Goal: Task Accomplishment & Management: Use online tool/utility

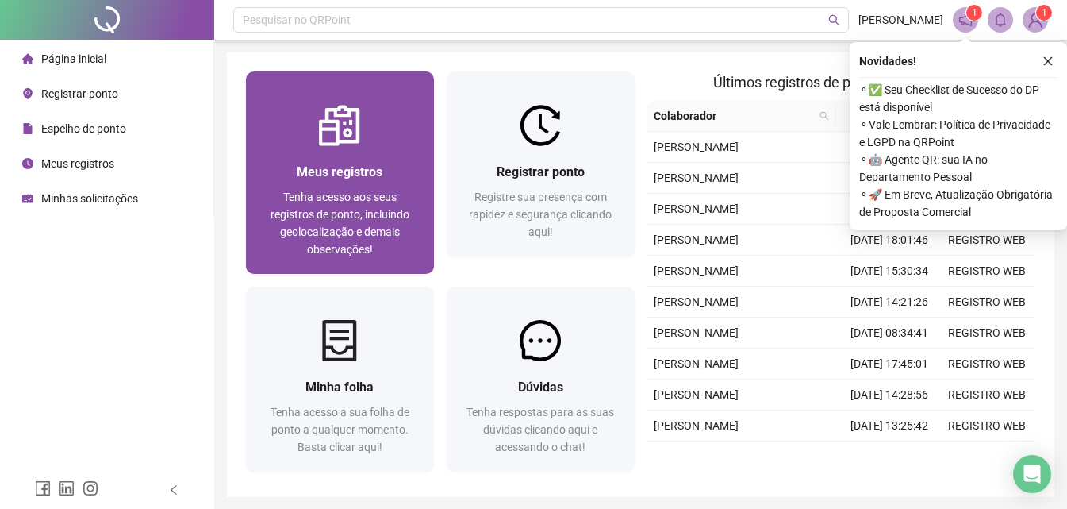
click at [344, 139] on img at bounding box center [339, 125] width 41 height 41
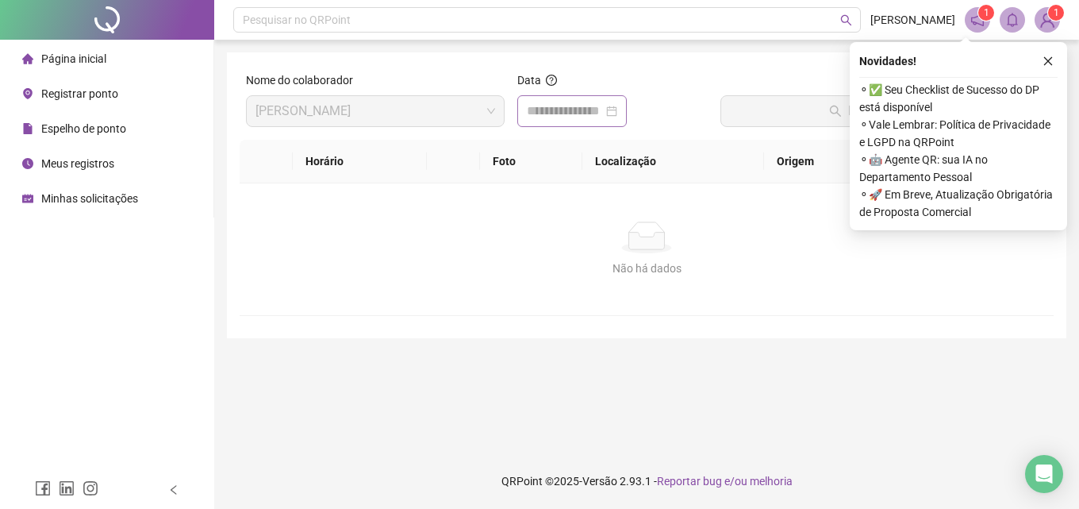
click at [617, 115] on div at bounding box center [572, 111] width 90 height 19
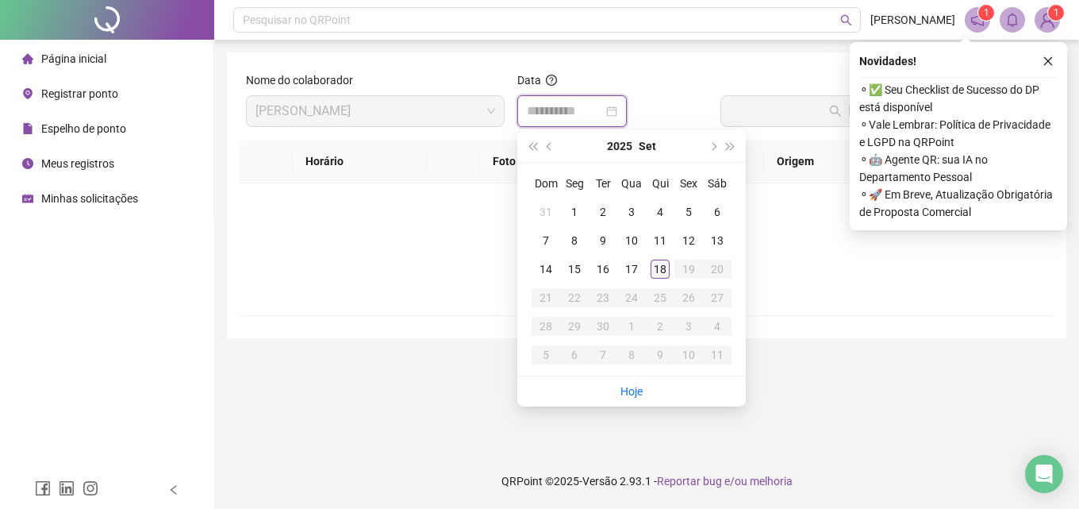
type input "**********"
click at [667, 272] on div "18" at bounding box center [660, 268] width 19 height 19
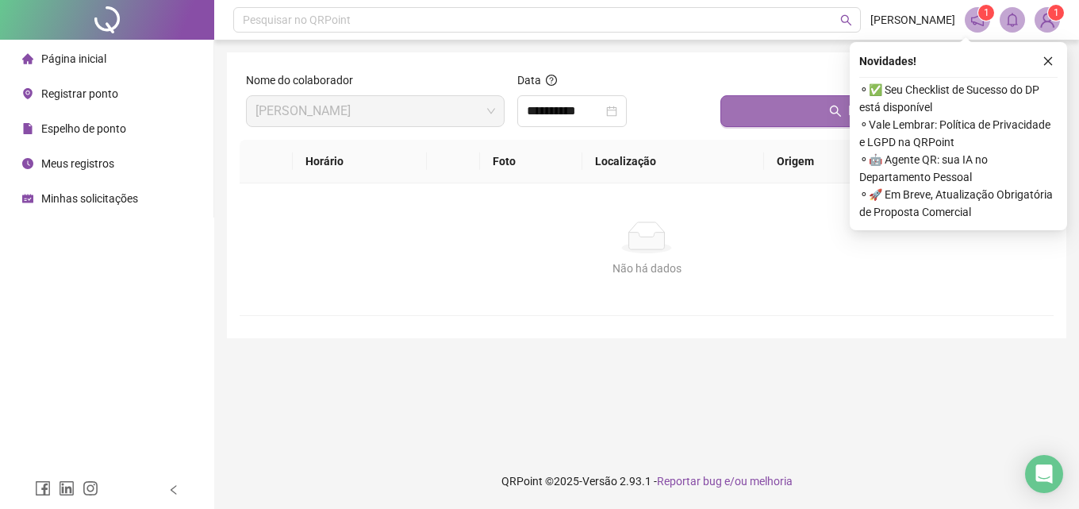
click at [813, 121] on button "Buscar registros" at bounding box center [883, 111] width 327 height 32
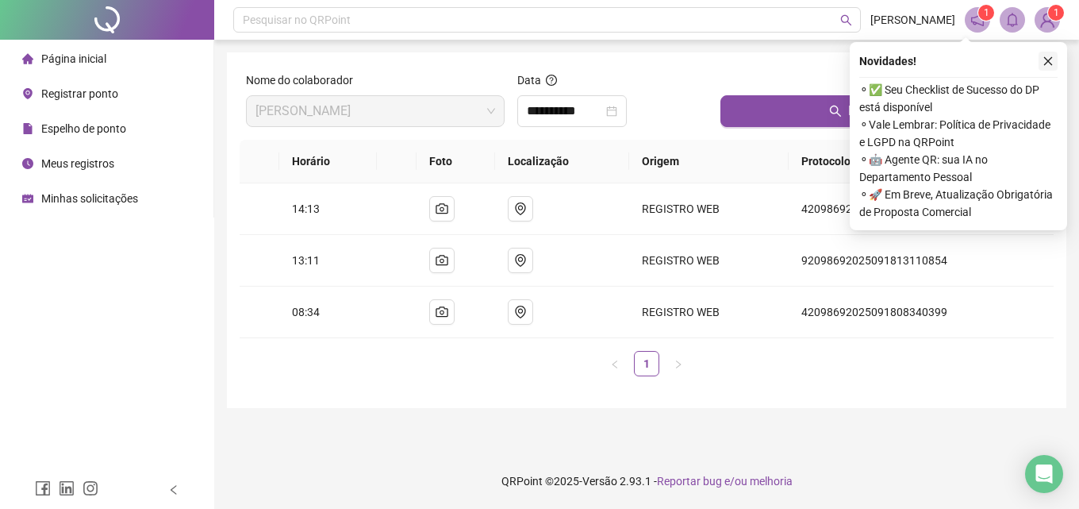
click at [1049, 58] on icon "close" at bounding box center [1048, 61] width 11 height 11
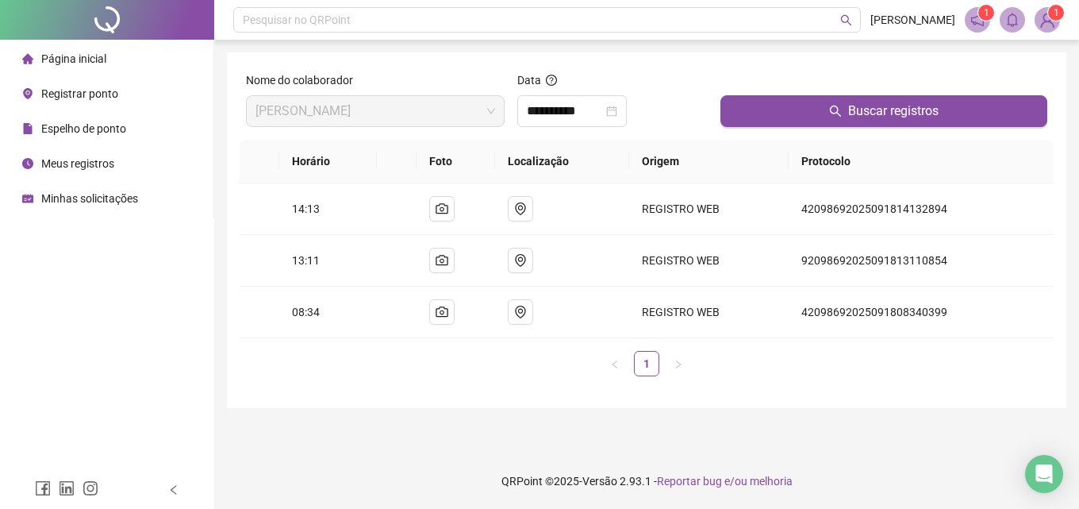
click at [72, 96] on span "Registrar ponto" at bounding box center [79, 93] width 77 height 13
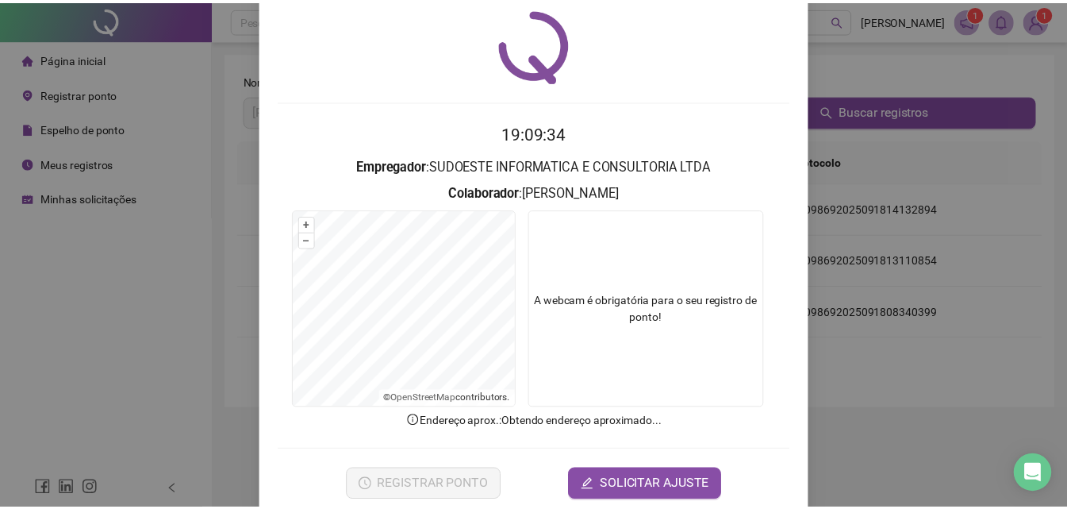
scroll to position [76, 0]
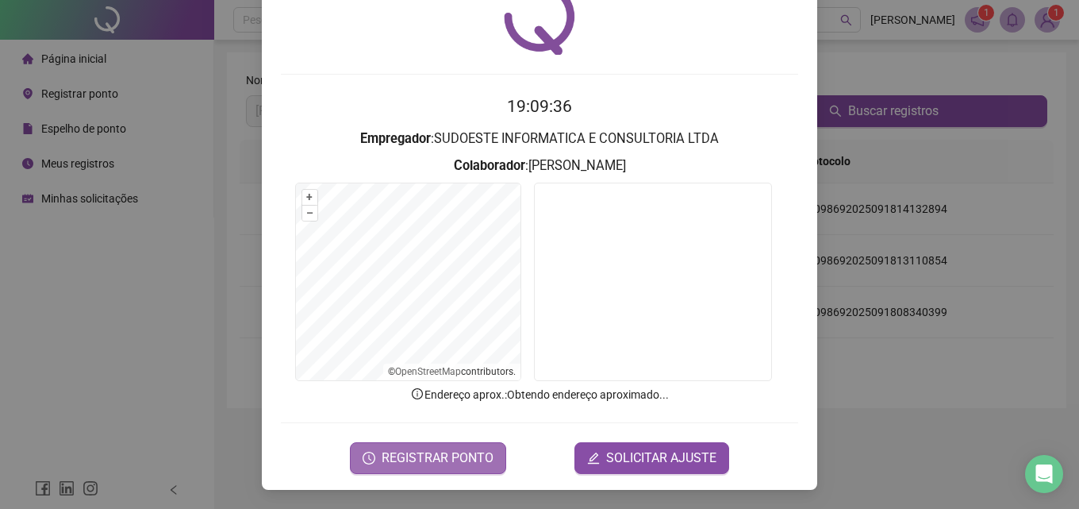
click at [441, 462] on span "REGISTRAR PONTO" at bounding box center [438, 457] width 112 height 19
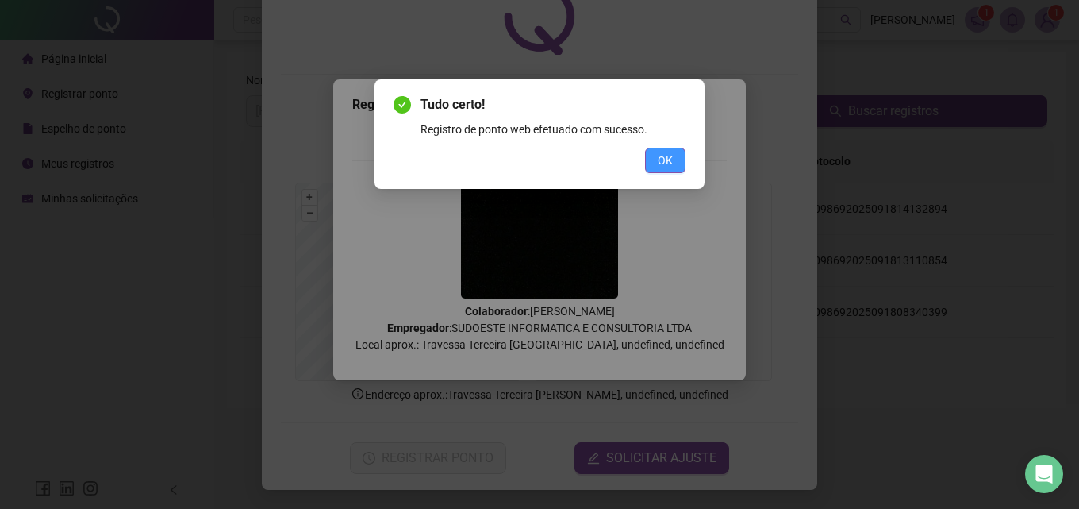
click at [666, 152] on span "OK" at bounding box center [665, 160] width 15 height 17
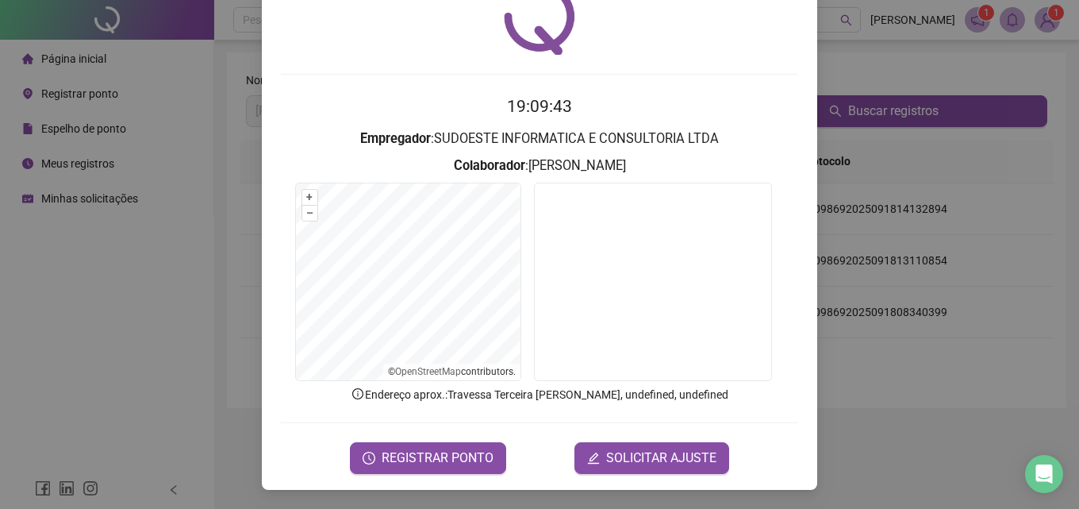
click at [893, 413] on div "Registro de ponto web 19:09:43 Empregador : SUDOESTE INFORMATICA E CONSULTORIA …" at bounding box center [539, 254] width 1079 height 509
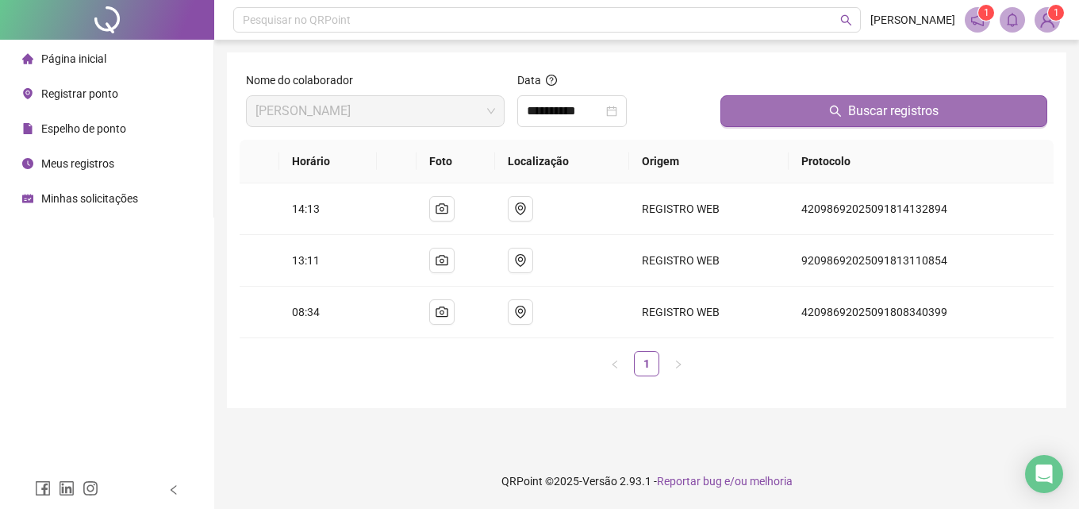
click at [870, 121] on button "Buscar registros" at bounding box center [883, 111] width 327 height 32
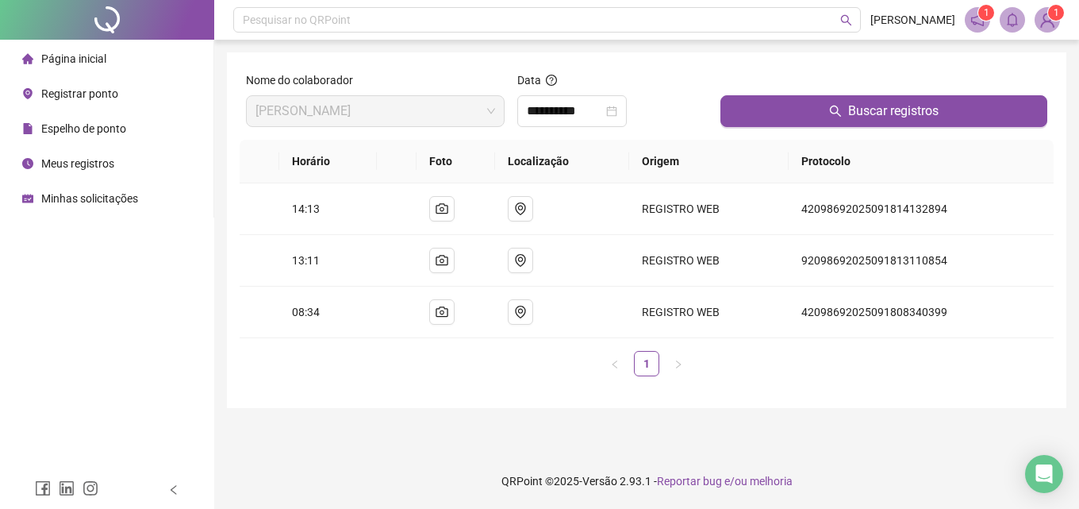
click at [112, 59] on li "Página inicial" at bounding box center [106, 59] width 207 height 32
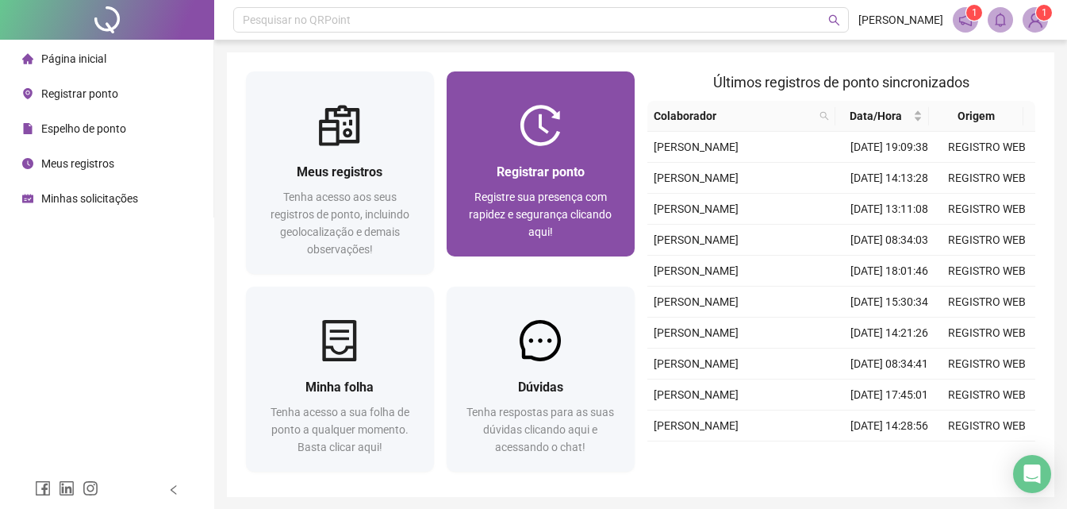
click at [535, 136] on img at bounding box center [540, 125] width 41 height 41
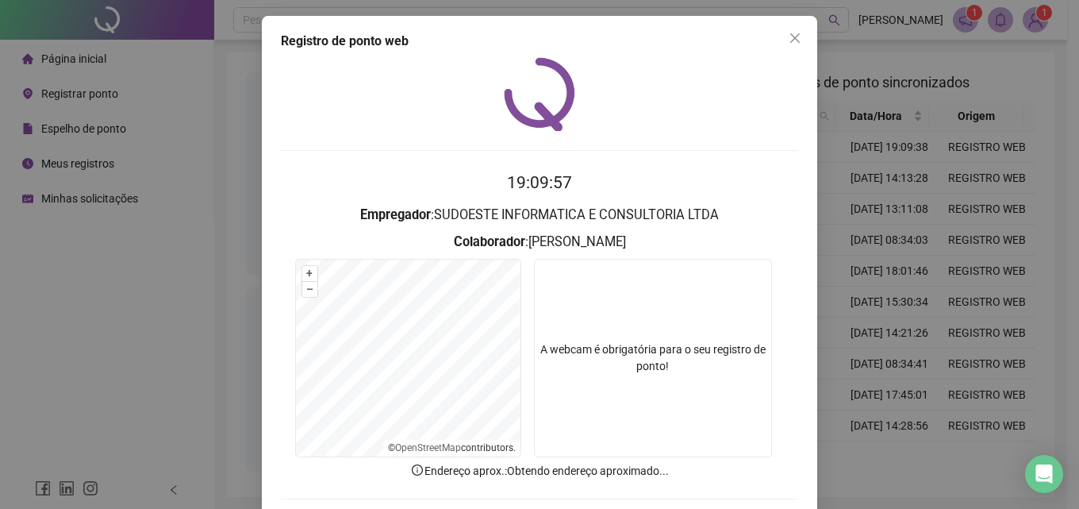
click at [797, 40] on span "Close" at bounding box center [794, 38] width 25 height 13
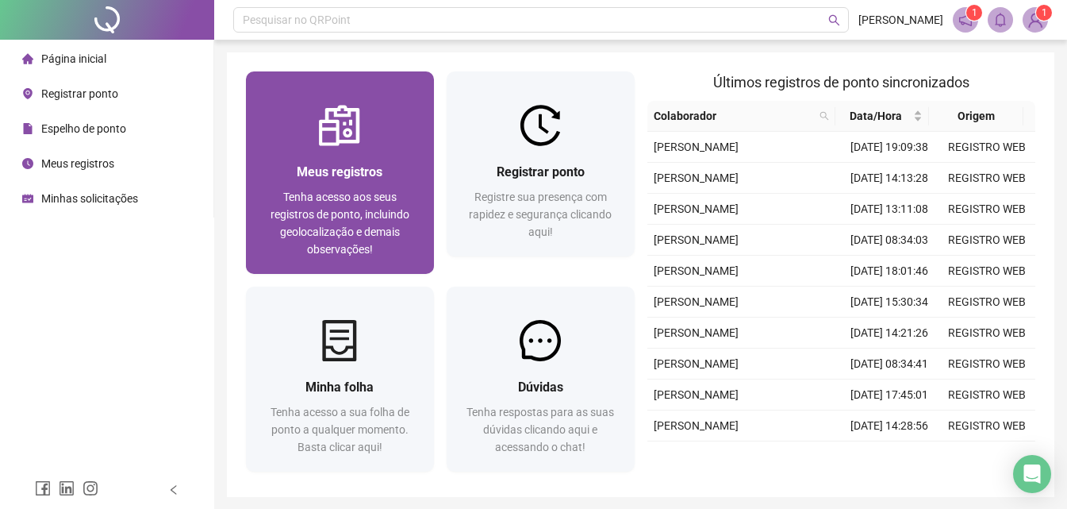
click at [341, 146] on div "Meus registros Tenha acesso aos seus registros de ponto, incluindo geolocalizaç…" at bounding box center [340, 210] width 188 height 128
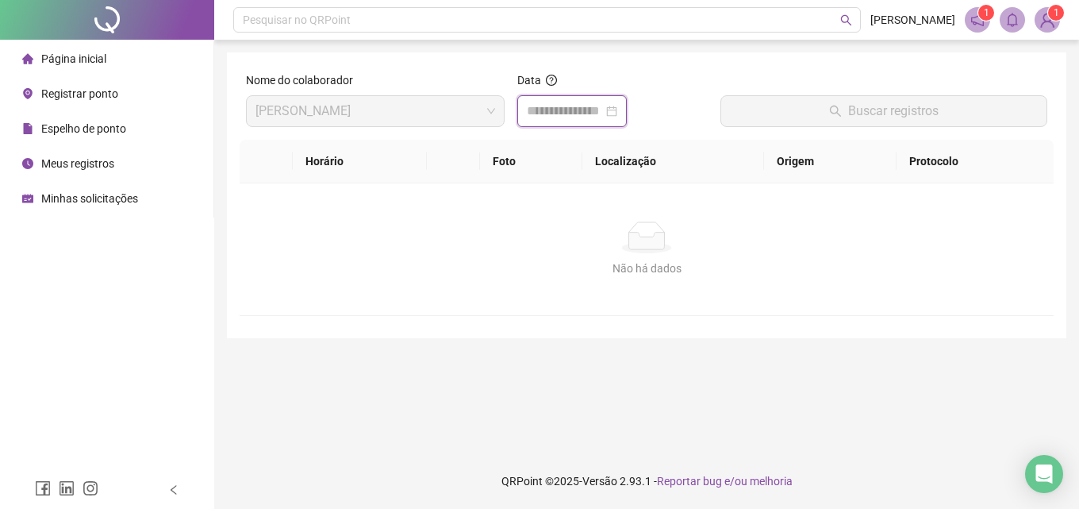
click at [590, 117] on input at bounding box center [565, 111] width 76 height 19
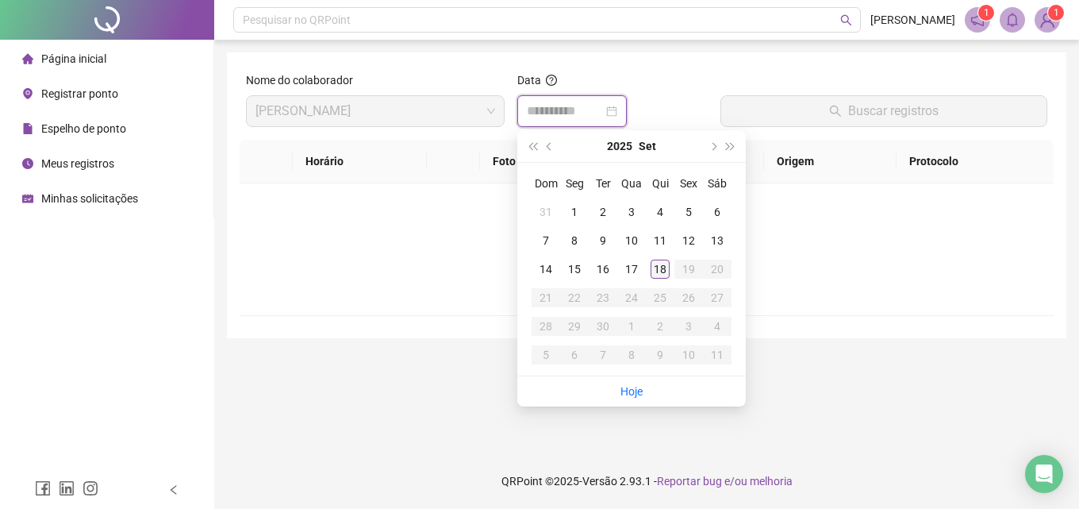
type input "**********"
click at [665, 267] on div "18" at bounding box center [660, 268] width 19 height 19
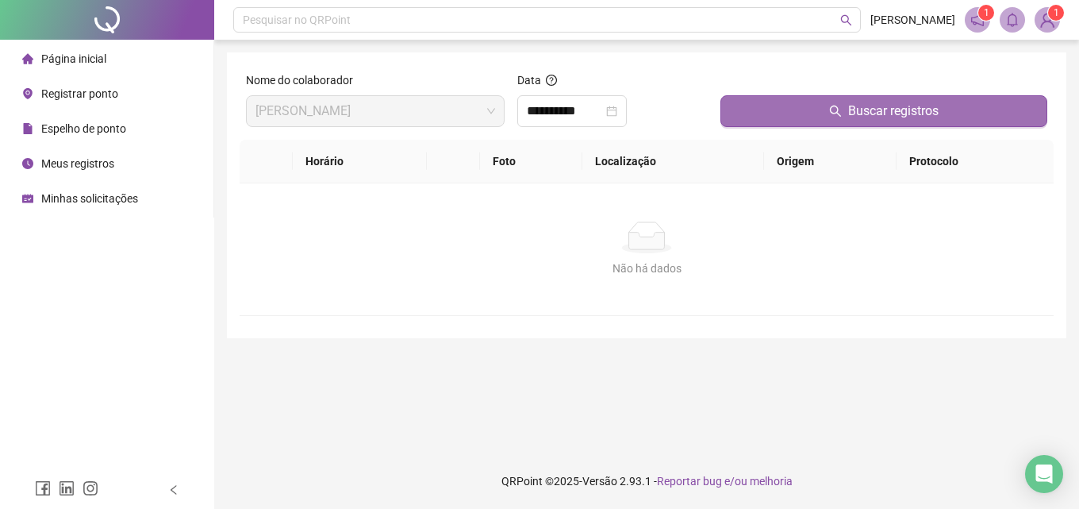
click at [871, 116] on span "Buscar registros" at bounding box center [893, 111] width 90 height 19
